Goal: Task Accomplishment & Management: Manage account settings

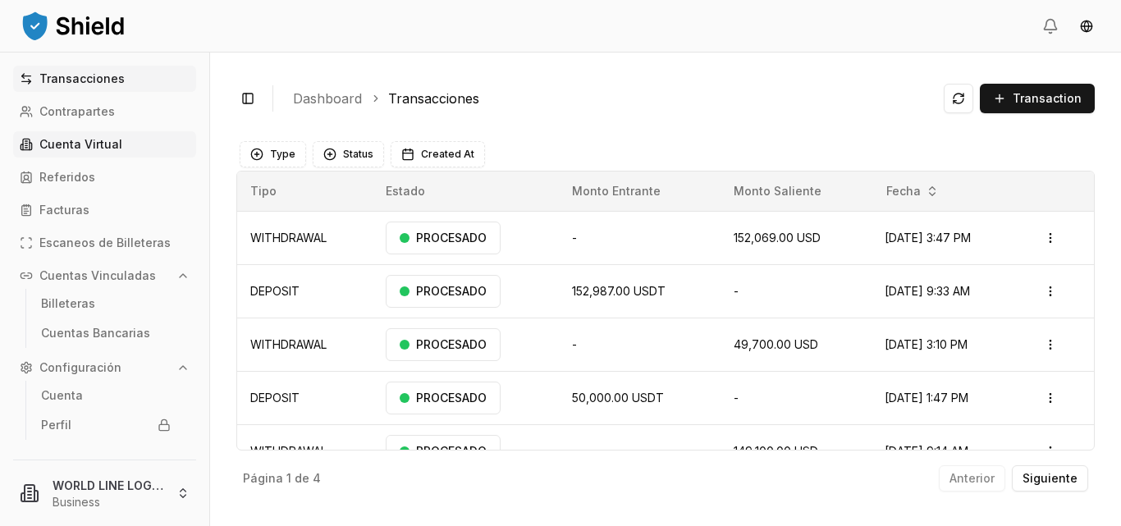
click at [93, 140] on p "Cuenta Virtual" at bounding box center [80, 144] width 83 height 11
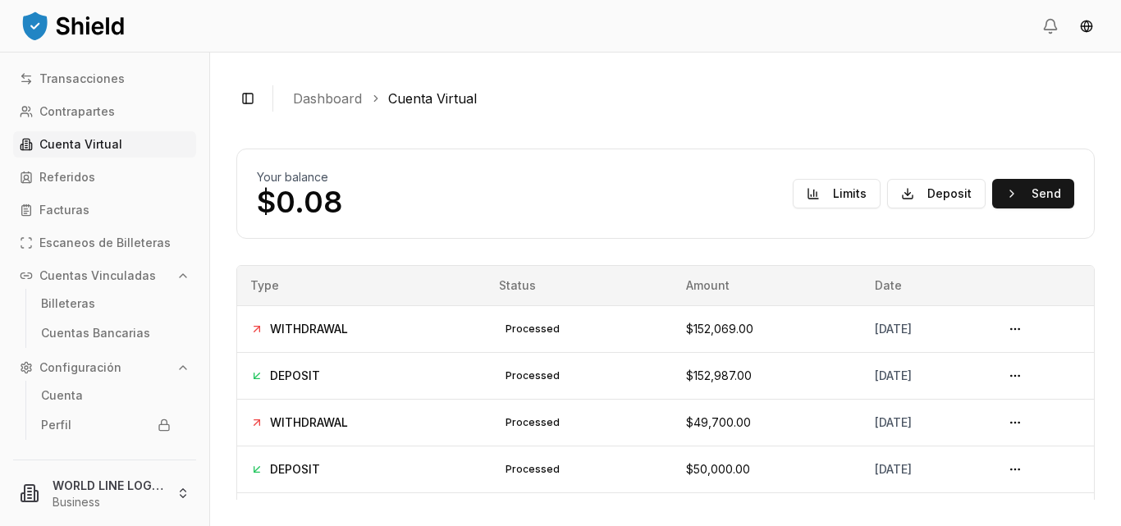
scroll to position [44, 0]
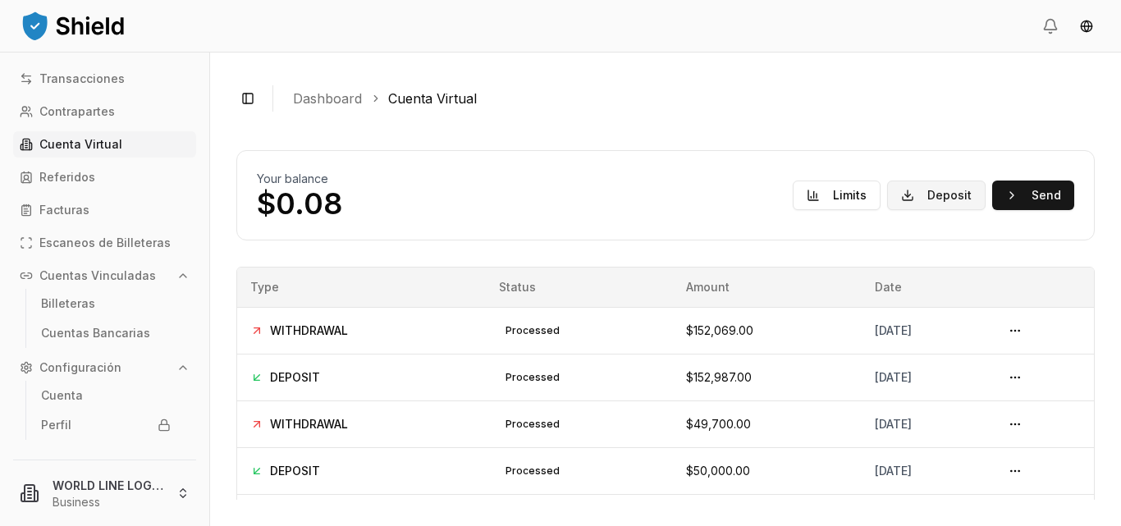
click at [913, 198] on button "Deposit" at bounding box center [936, 196] width 99 height 30
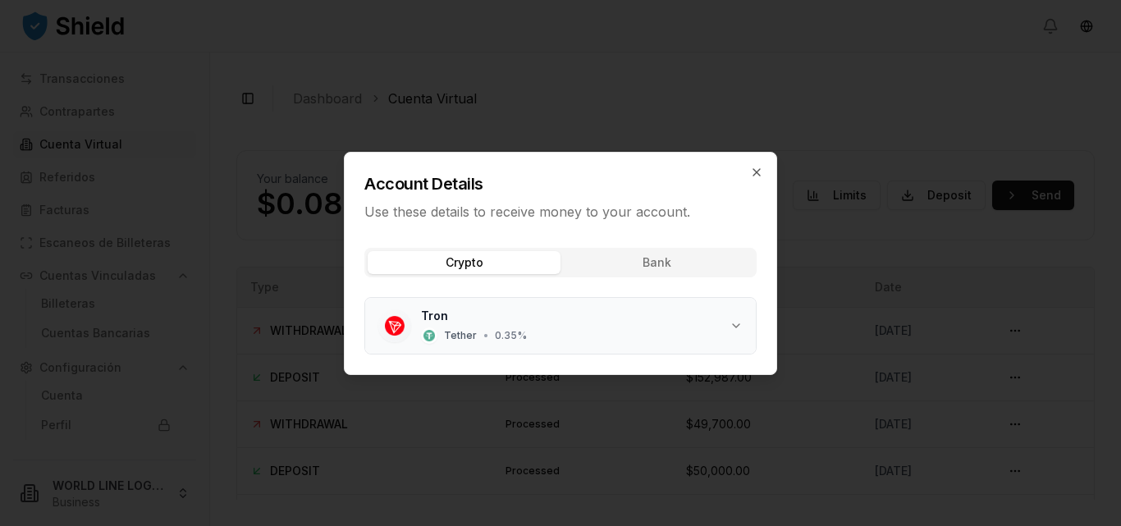
click at [736, 322] on icon "button" at bounding box center [736, 325] width 13 height 13
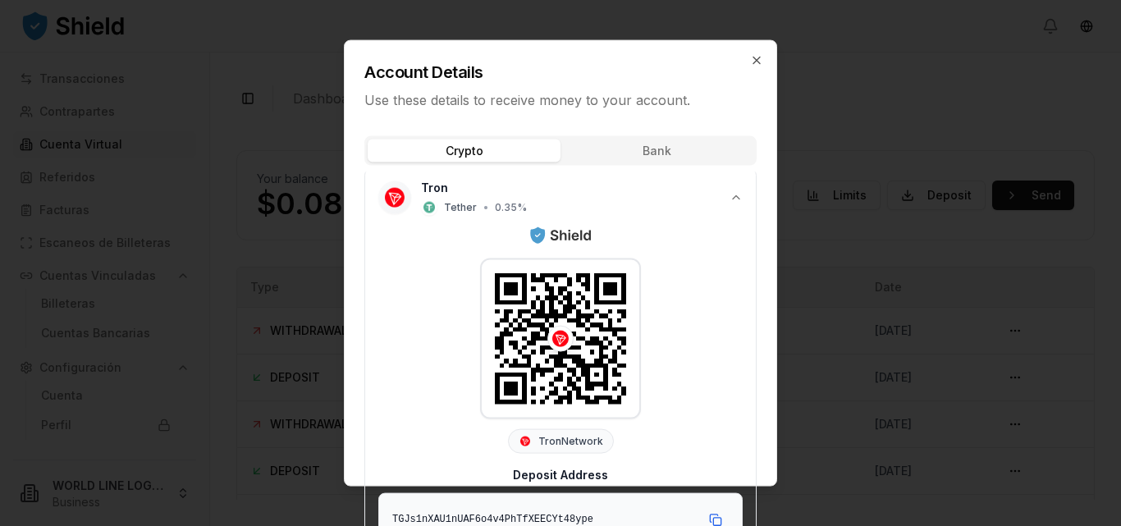
scroll to position [37, 0]
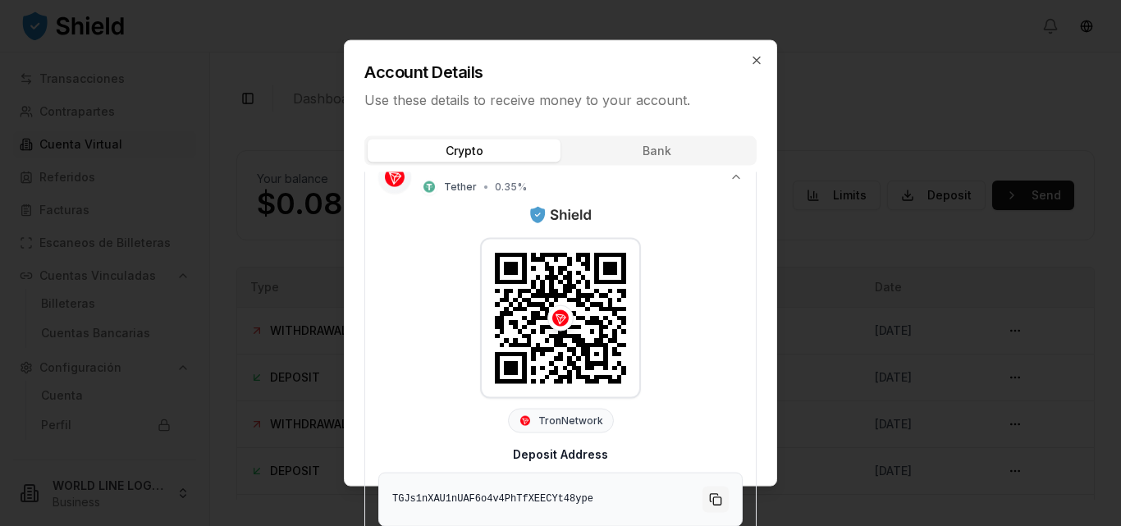
click at [703, 496] on button "Copy to clipboard" at bounding box center [716, 499] width 26 height 26
click at [855, 72] on div at bounding box center [560, 263] width 1121 height 526
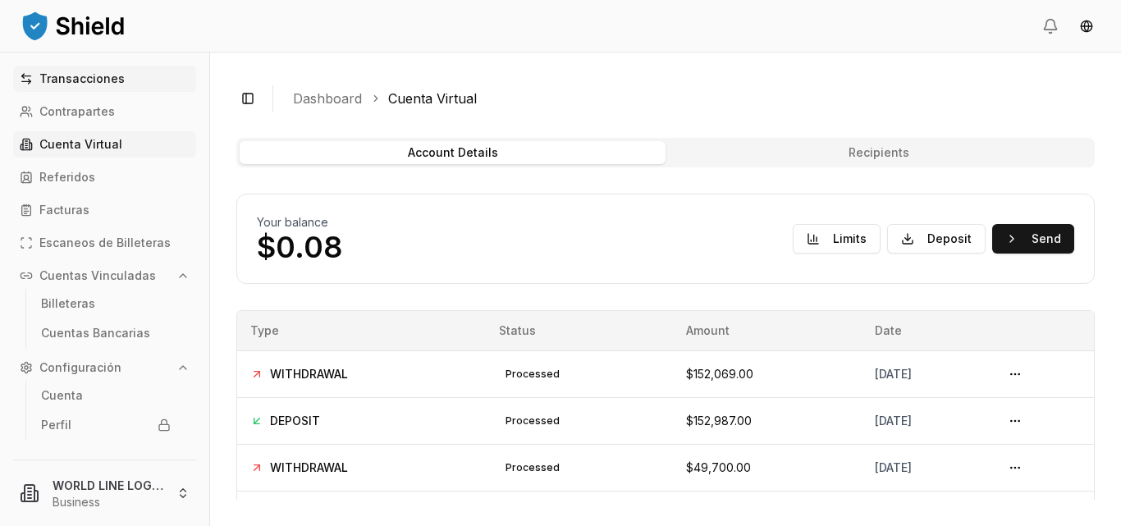
click at [80, 83] on p "Transacciones" at bounding box center [81, 78] width 85 height 11
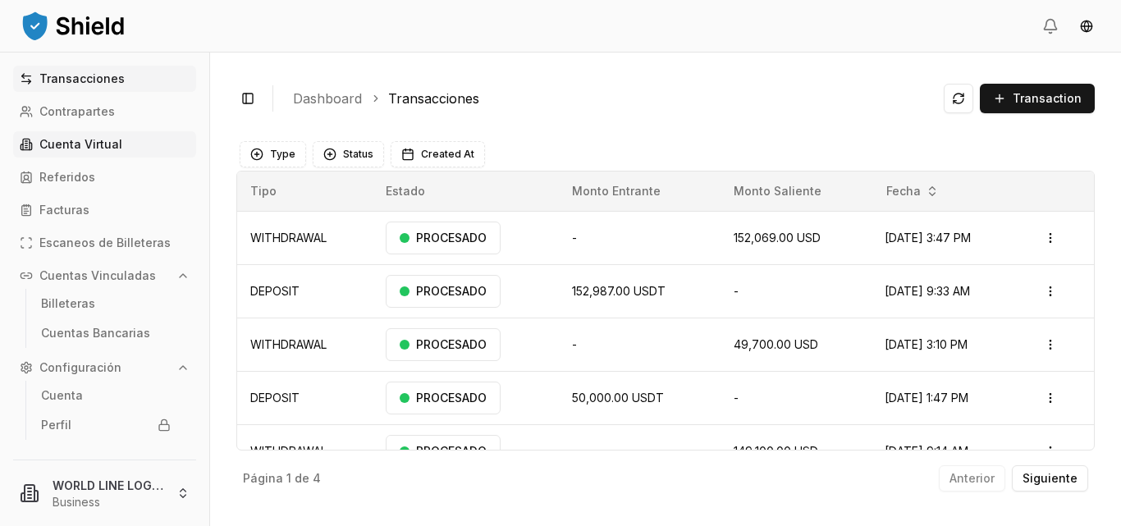
click at [96, 146] on p "Cuenta Virtual" at bounding box center [80, 144] width 83 height 11
click at [99, 139] on p "Cuenta Virtual" at bounding box center [80, 144] width 83 height 11
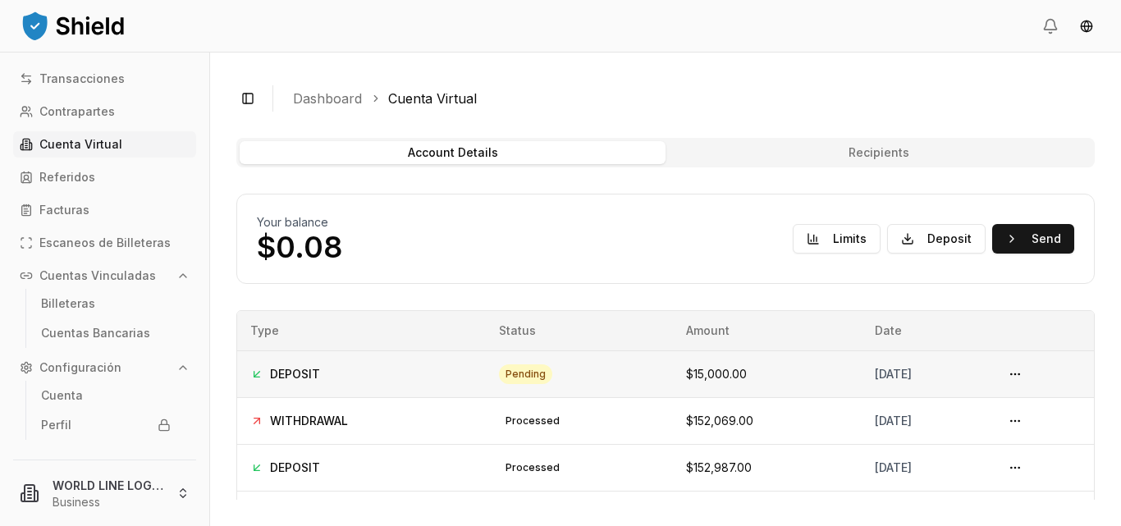
click at [875, 369] on div "[DATE]" at bounding box center [925, 374] width 100 height 16
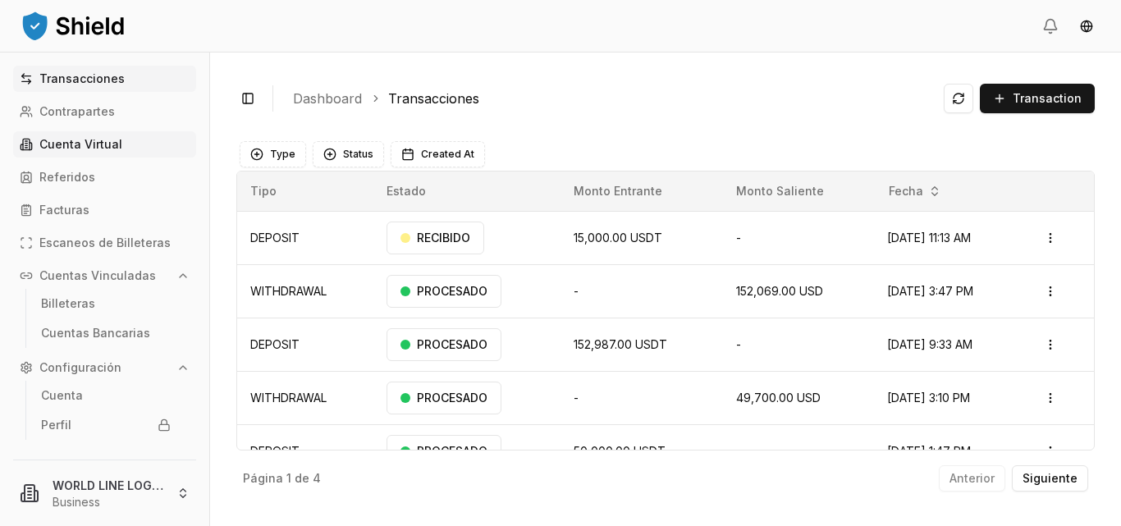
click at [95, 149] on p "Cuenta Virtual" at bounding box center [80, 144] width 83 height 11
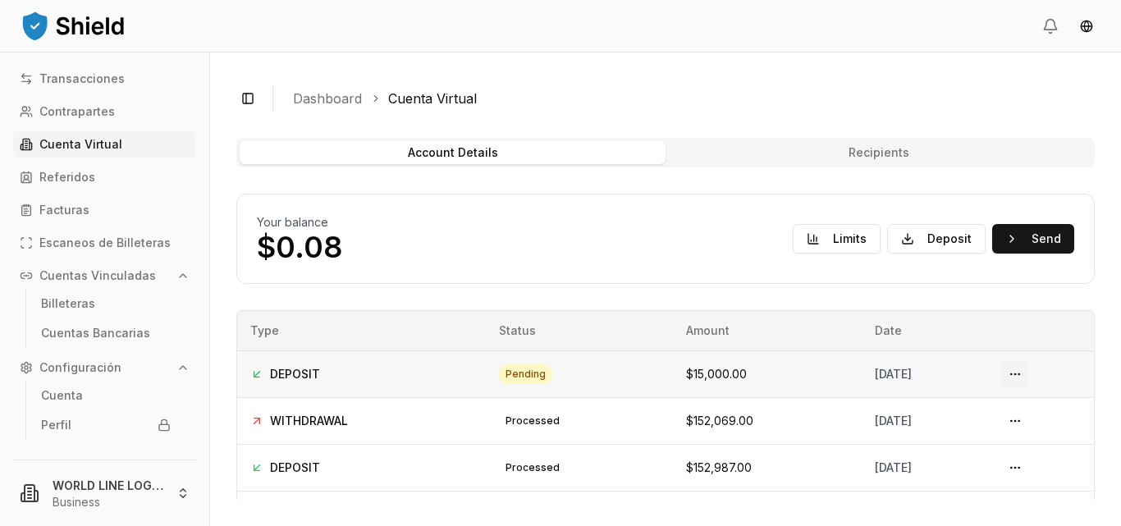
click at [1019, 376] on button at bounding box center [1015, 374] width 26 height 26
click at [1019, 374] on button at bounding box center [1015, 374] width 26 height 26
click at [499, 383] on div "pending" at bounding box center [525, 374] width 53 height 20
click at [881, 146] on button "Recipients" at bounding box center [879, 152] width 426 height 23
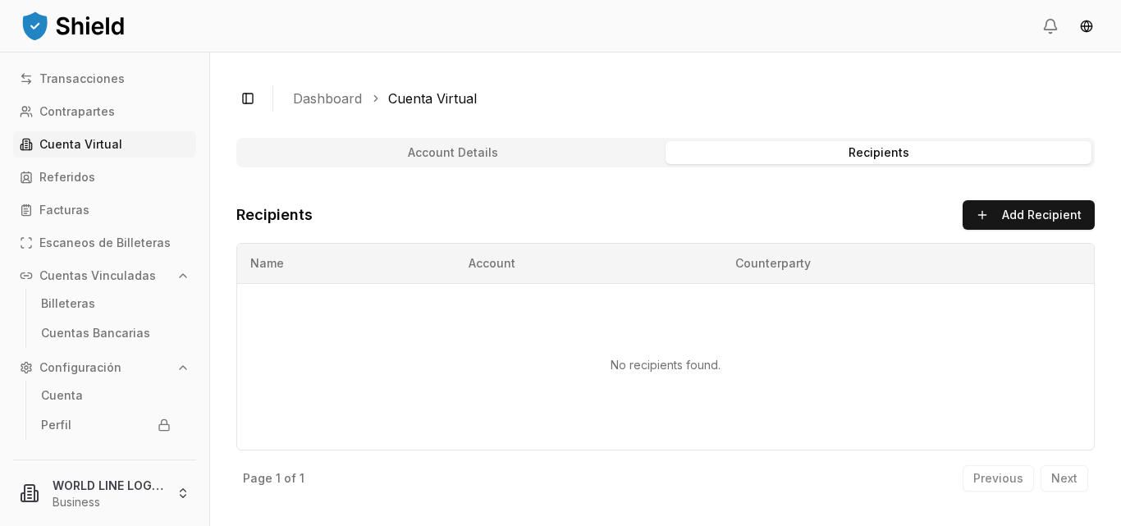
click at [859, 155] on button "Recipients" at bounding box center [879, 152] width 426 height 23
click at [451, 154] on button "Account Details" at bounding box center [453, 152] width 426 height 23
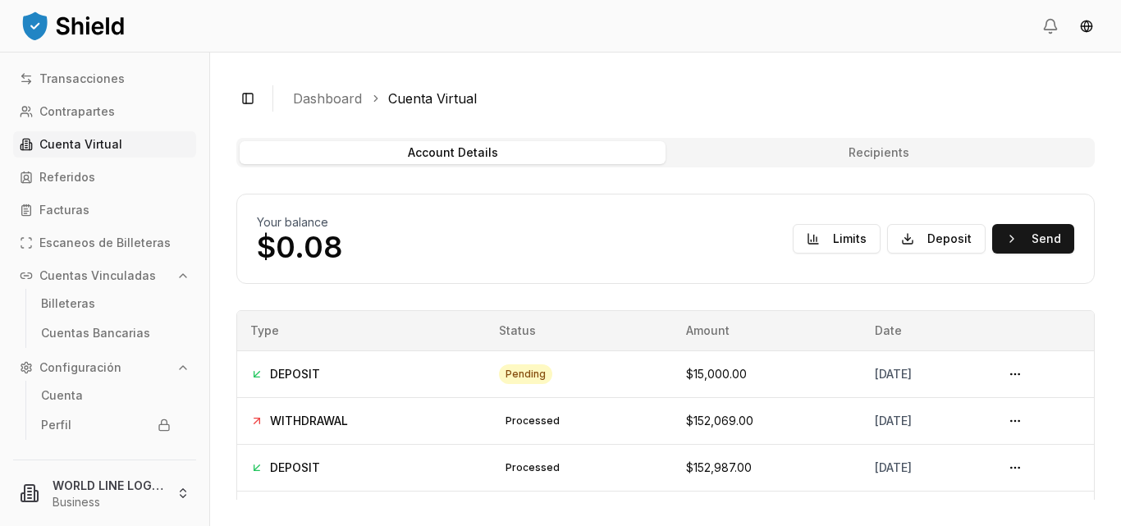
click at [726, 154] on button "Recipients" at bounding box center [879, 152] width 426 height 23
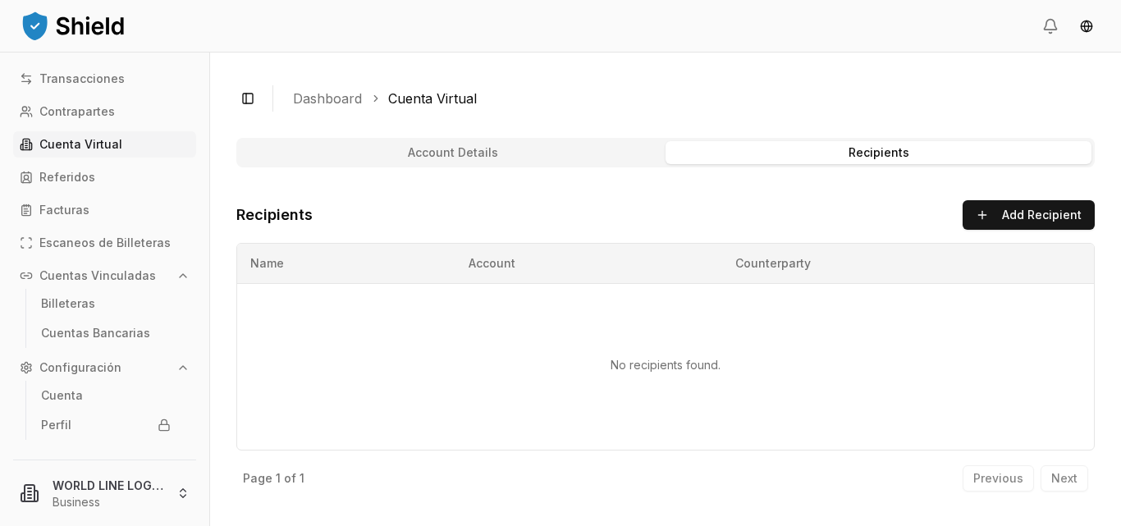
click at [467, 149] on button "Account Details" at bounding box center [453, 152] width 426 height 23
